Goal: Task Accomplishment & Management: Manage account settings

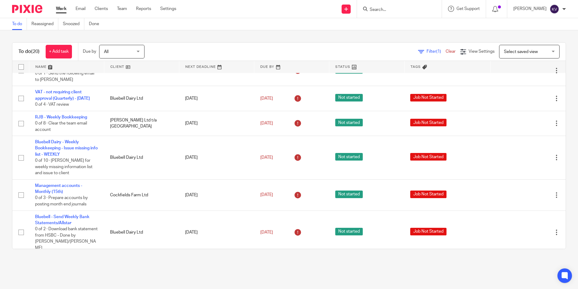
scroll to position [363, 0]
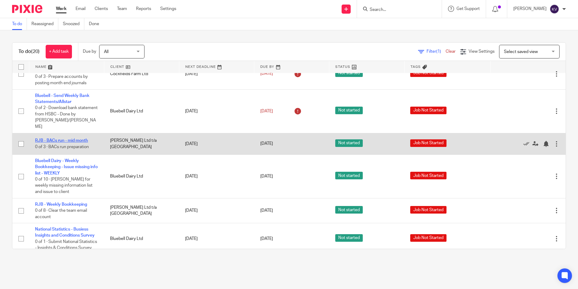
click at [69, 142] on link "RJB - BACs run - mid month" at bounding box center [61, 140] width 53 height 4
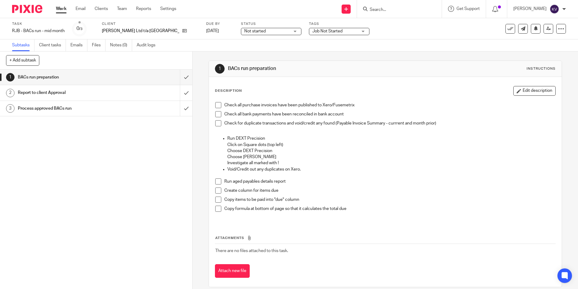
click at [219, 104] on span at bounding box center [218, 105] width 6 height 6
click at [218, 111] on li "Check all purchase invoices have been published to Xero/Fusemetrix" at bounding box center [385, 106] width 340 height 9
click at [218, 112] on span at bounding box center [218, 114] width 6 height 6
click at [218, 125] on span at bounding box center [218, 123] width 6 height 6
click at [182, 76] on input "submit" at bounding box center [96, 77] width 192 height 15
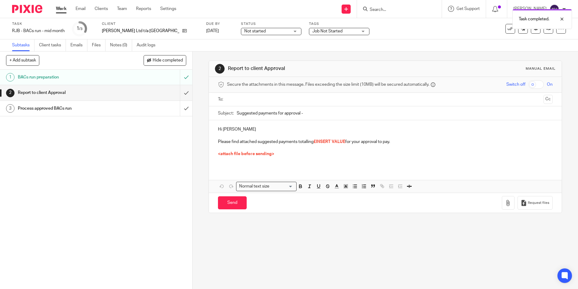
click at [176, 91] on input "submit" at bounding box center [96, 92] width 192 height 15
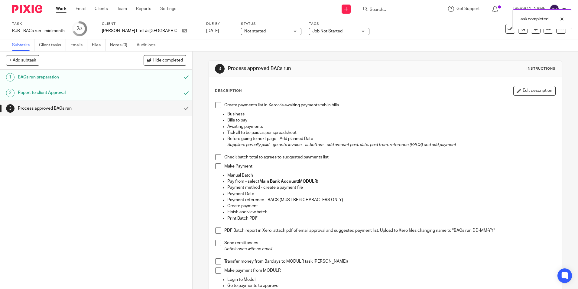
click at [244, 33] on span "Not started" at bounding box center [254, 31] width 21 height 4
click at [241, 56] on li "In progress" at bounding box center [253, 53] width 60 height 12
click at [312, 30] on span "Job Not Started" at bounding box center [327, 31] width 30 height 4
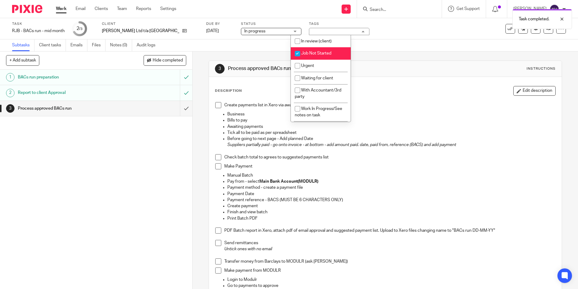
click at [297, 53] on input "checkbox" at bounding box center [297, 53] width 11 height 11
checkbox input "false"
click at [297, 42] on input "checkbox" at bounding box center [297, 40] width 11 height 11
checkbox input "true"
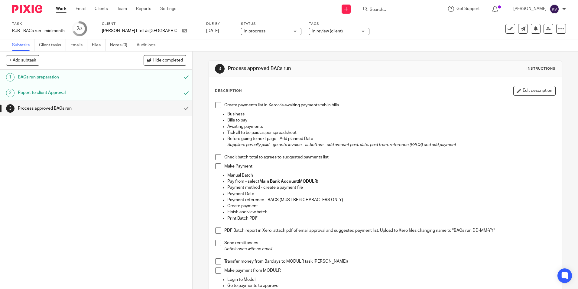
click at [58, 7] on link "Work" at bounding box center [61, 9] width 11 height 6
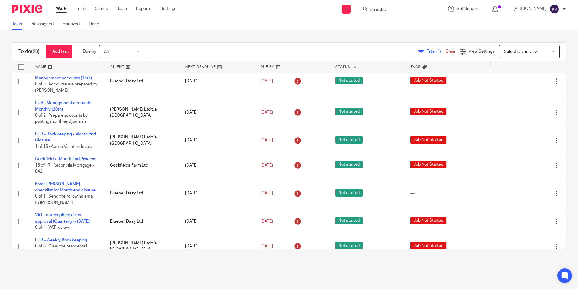
scroll to position [121, 0]
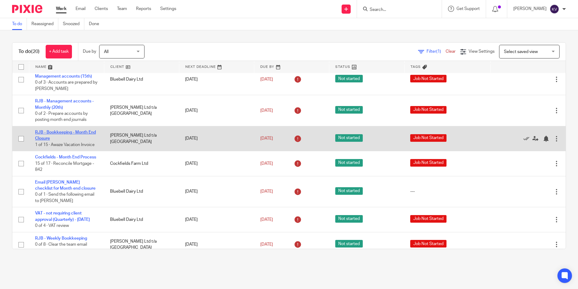
click at [50, 133] on link "RJB - Bookkeeping - Month End Closure" at bounding box center [65, 135] width 61 height 10
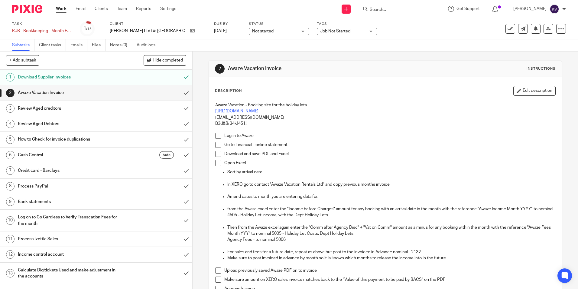
click at [252, 31] on span "Not started" at bounding box center [262, 31] width 21 height 4
click at [243, 51] on li "In progress" at bounding box center [260, 53] width 60 height 12
click at [55, 9] on div "Work Email Clients Team Reports Settings Work Email Clients Team Reports Settin…" at bounding box center [117, 9] width 135 height 18
click at [62, 9] on link "Work" at bounding box center [61, 9] width 11 height 6
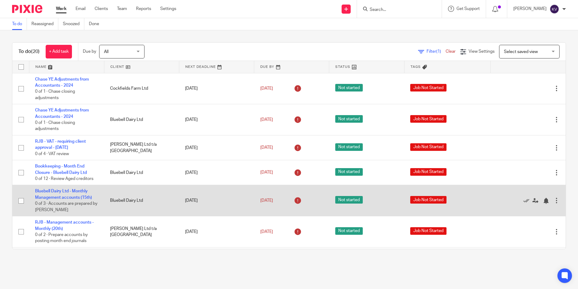
scroll to position [121, 0]
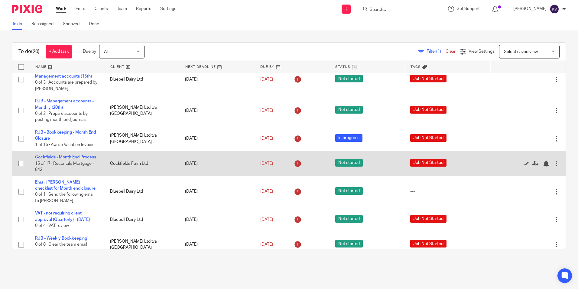
click at [54, 158] on link "Cockfields - Month End Process" at bounding box center [65, 157] width 61 height 4
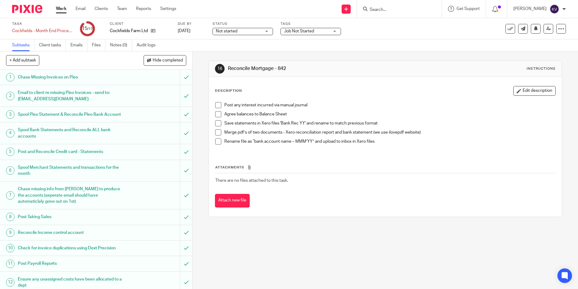
click at [236, 31] on span "Not started" at bounding box center [226, 31] width 21 height 4
click at [224, 53] on span "In progress" at bounding box center [227, 53] width 21 height 4
click at [61, 8] on link "Work" at bounding box center [61, 9] width 11 height 6
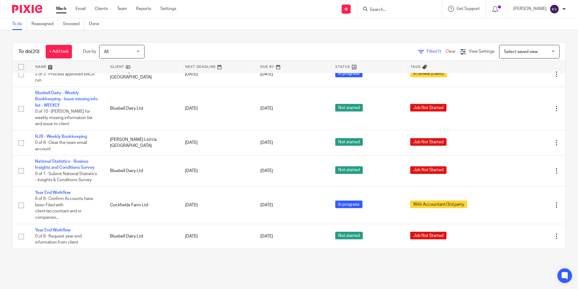
scroll to position [446, 0]
